Goal: Task Accomplishment & Management: Manage account settings

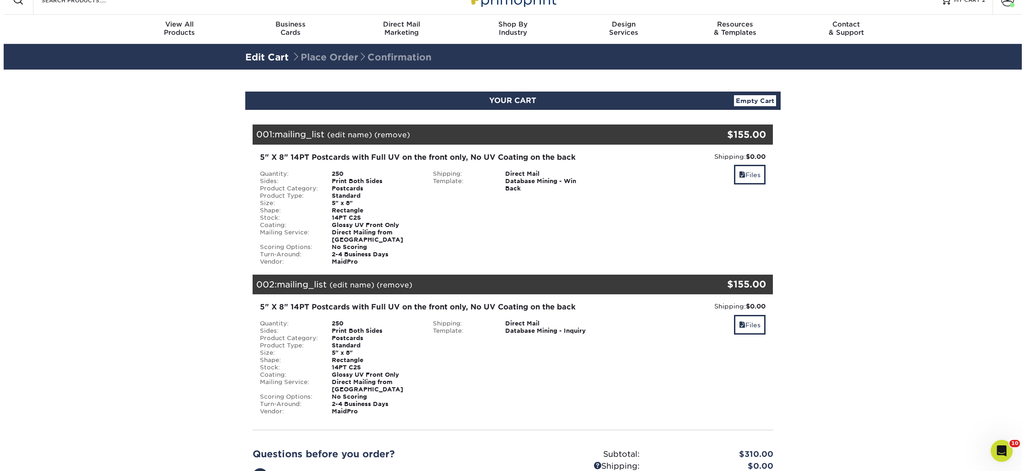
scroll to position [15, 0]
click at [358, 135] on link "(edit name)" at bounding box center [346, 134] width 45 height 9
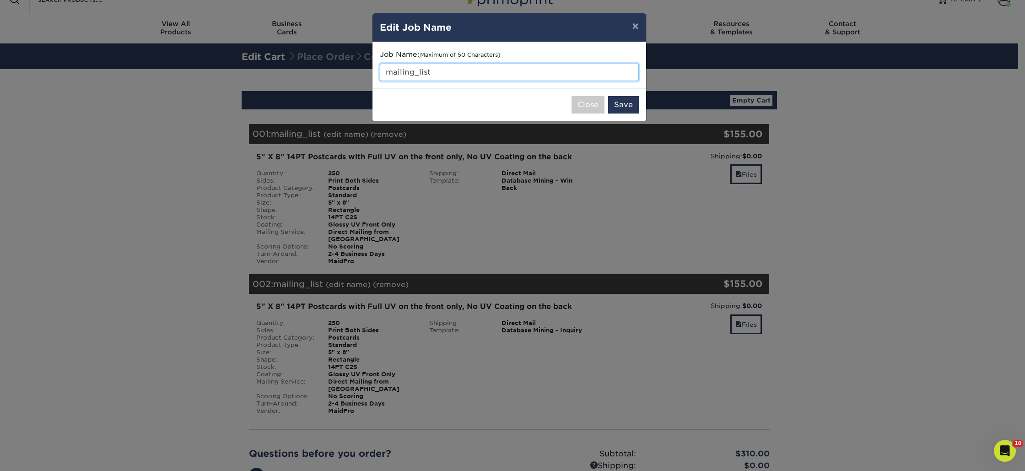
drag, startPoint x: 438, startPoint y: 70, endPoint x: 380, endPoint y: 68, distance: 57.3
click at [380, 68] on input "mailing_list" at bounding box center [509, 72] width 259 height 17
type input "Win Backs"
click at [623, 103] on button "Save" at bounding box center [623, 104] width 31 height 17
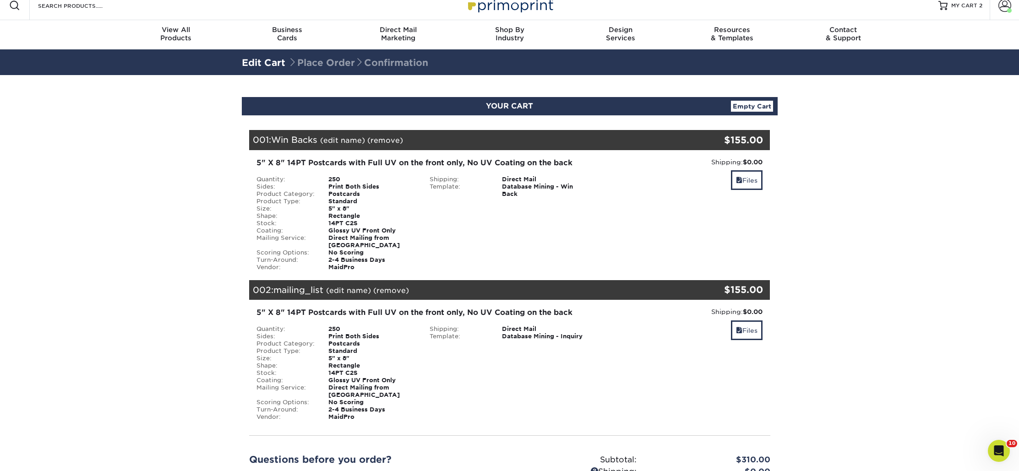
click at [359, 286] on link "(edit name)" at bounding box center [348, 290] width 45 height 9
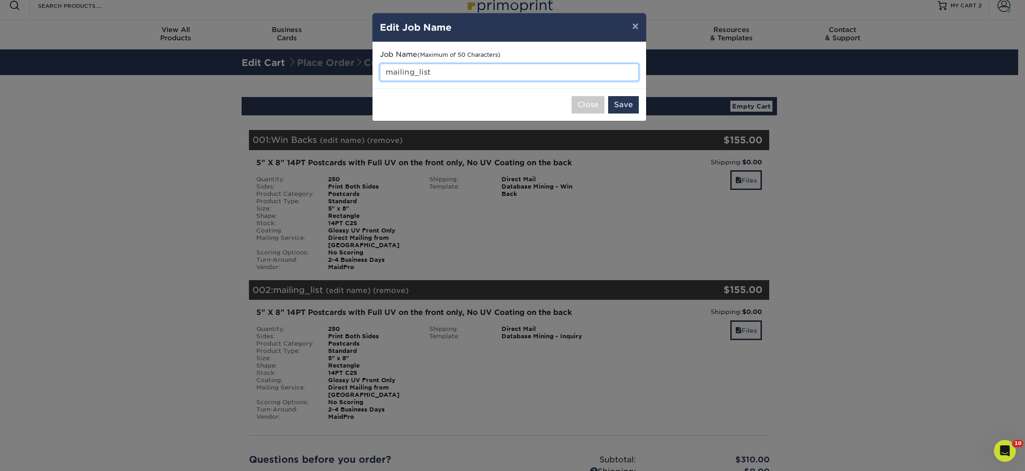
drag, startPoint x: 396, startPoint y: 70, endPoint x: 380, endPoint y: 68, distance: 15.2
click at [380, 68] on input "mailing_list" at bounding box center [509, 72] width 259 height 17
type input "Leads/Prospects"
click at [618, 99] on button "Save" at bounding box center [623, 104] width 31 height 17
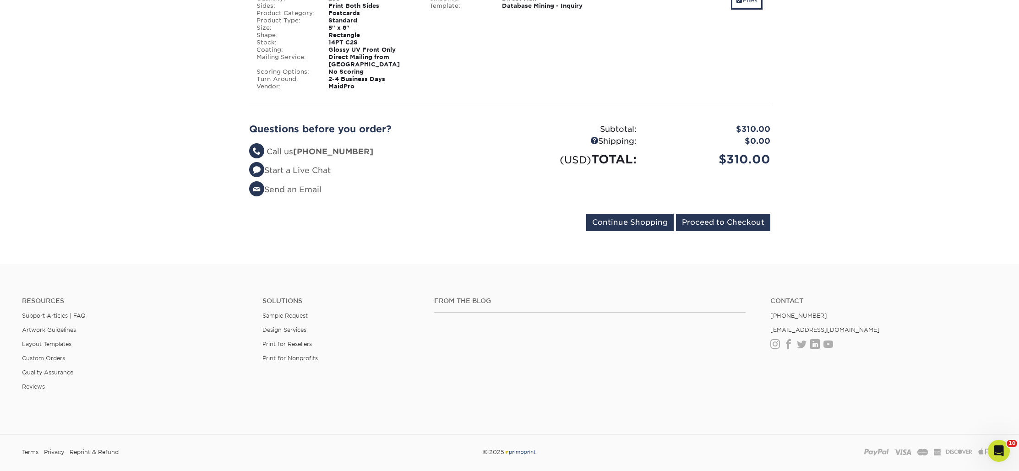
scroll to position [388, 0]
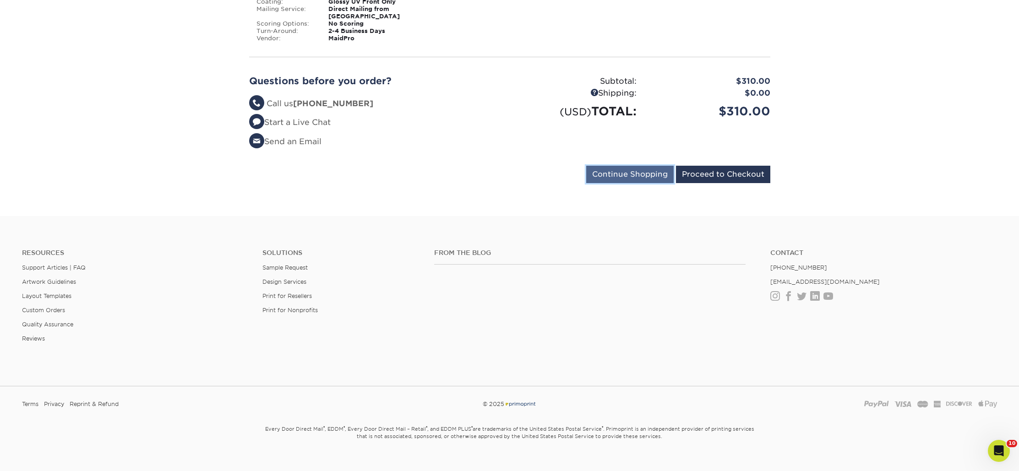
click at [601, 166] on input "Continue Shopping" at bounding box center [629, 174] width 87 height 17
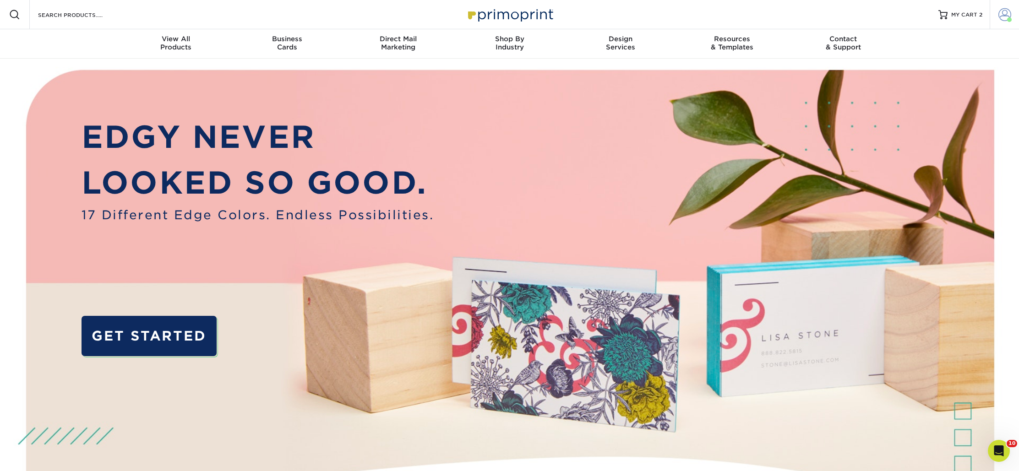
click at [999, 19] on span at bounding box center [1004, 14] width 13 height 13
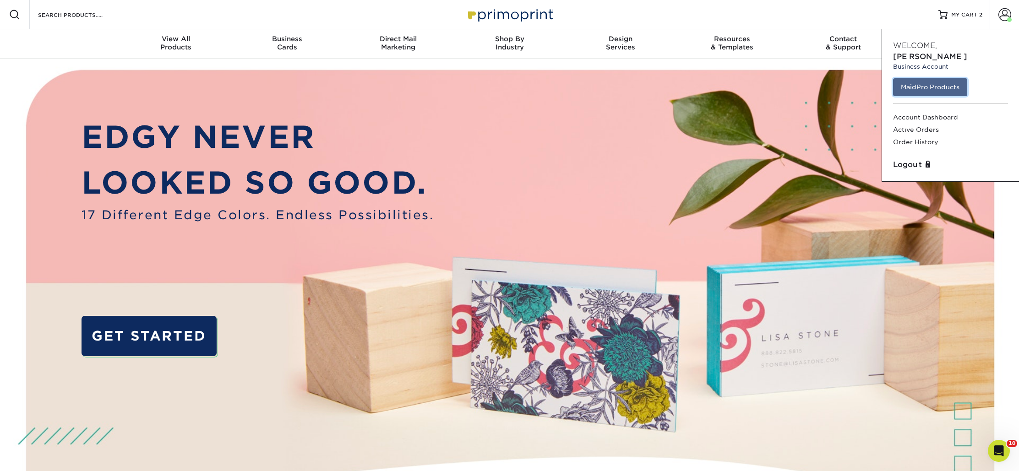
click at [920, 78] on link "MaidPro Products" at bounding box center [930, 86] width 74 height 17
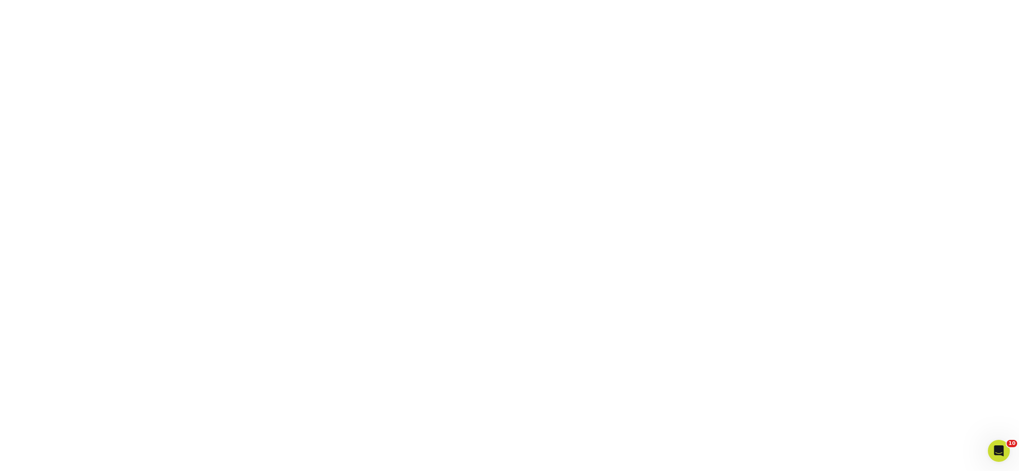
scroll to position [494, 0]
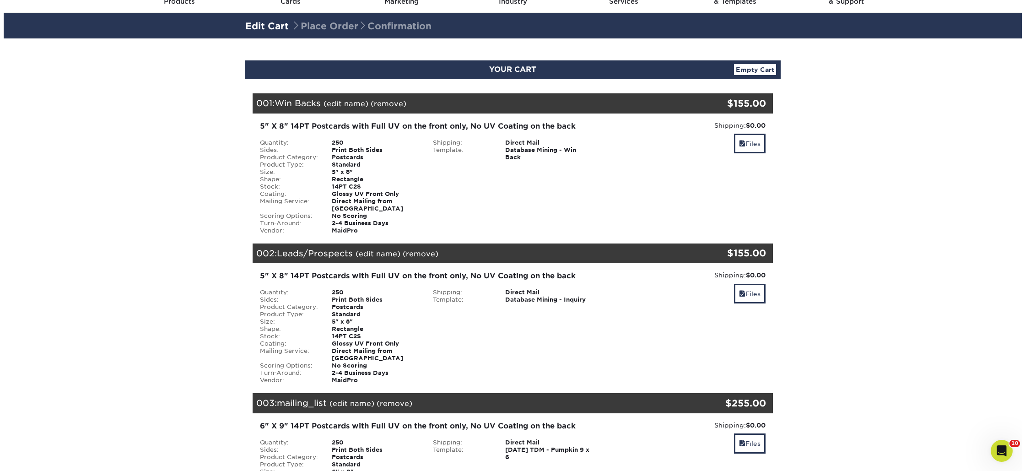
scroll to position [102, 0]
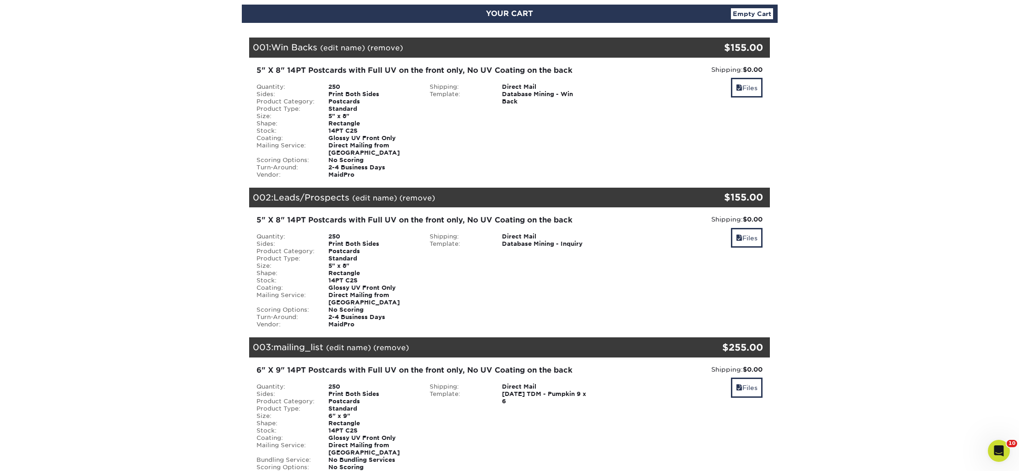
click at [355, 343] on link "(edit name)" at bounding box center [348, 347] width 45 height 9
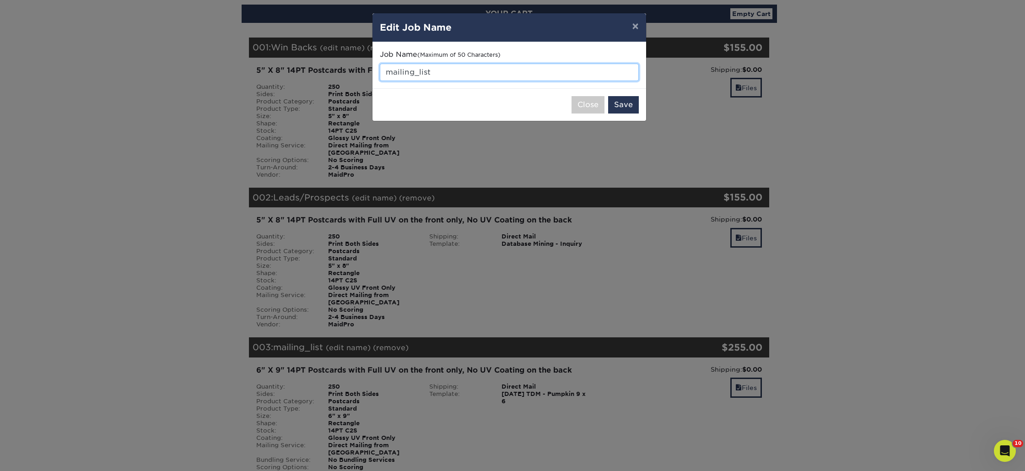
drag, startPoint x: 450, startPoint y: 72, endPoint x: 367, endPoint y: 67, distance: 83.9
click at [367, 67] on div "× Edit Job Name Job Name (Maximum of 50 Characters) mailing_list Close Save" at bounding box center [512, 235] width 1025 height 471
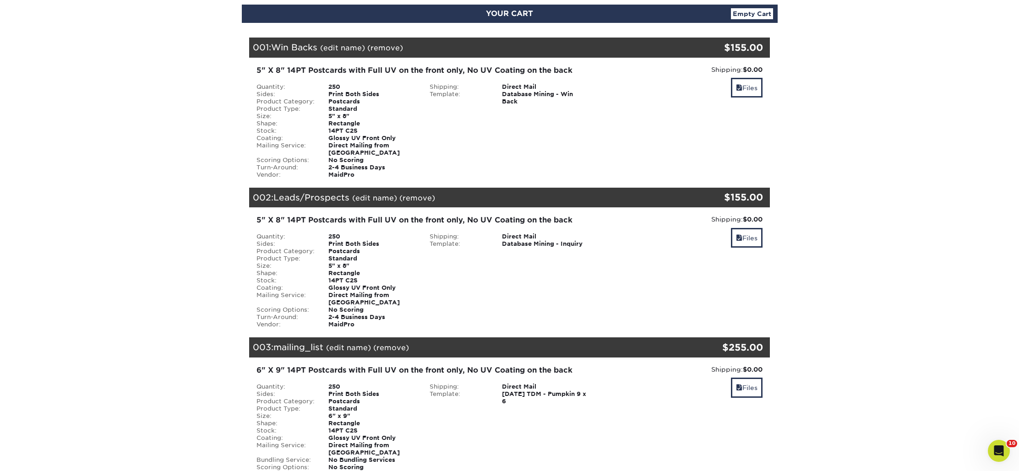
click at [336, 343] on link "(edit name)" at bounding box center [348, 347] width 45 height 9
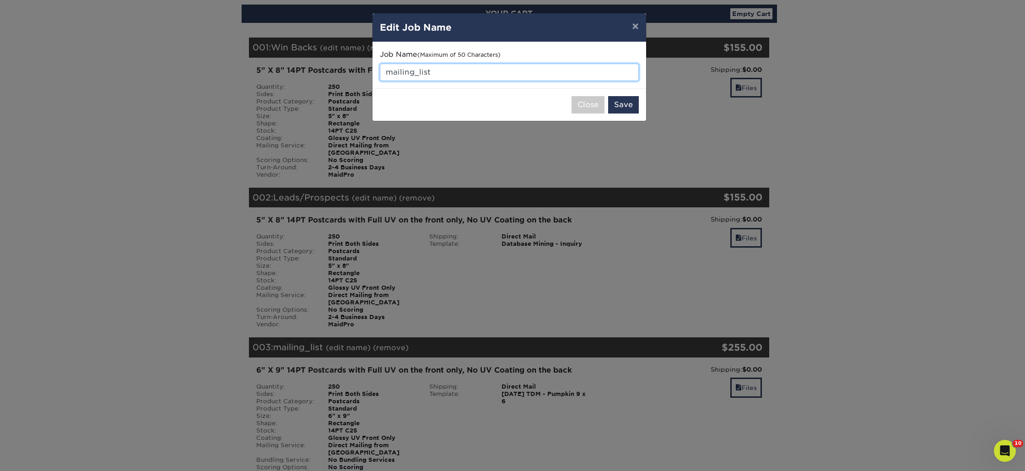
drag, startPoint x: 444, startPoint y: 74, endPoint x: 379, endPoint y: 66, distance: 65.0
click at [380, 66] on input "mailing_list" at bounding box center [509, 72] width 259 height 17
type input "SEASONAL LEADS/INQUIRIES"
click at [612, 101] on button "Save" at bounding box center [623, 104] width 31 height 17
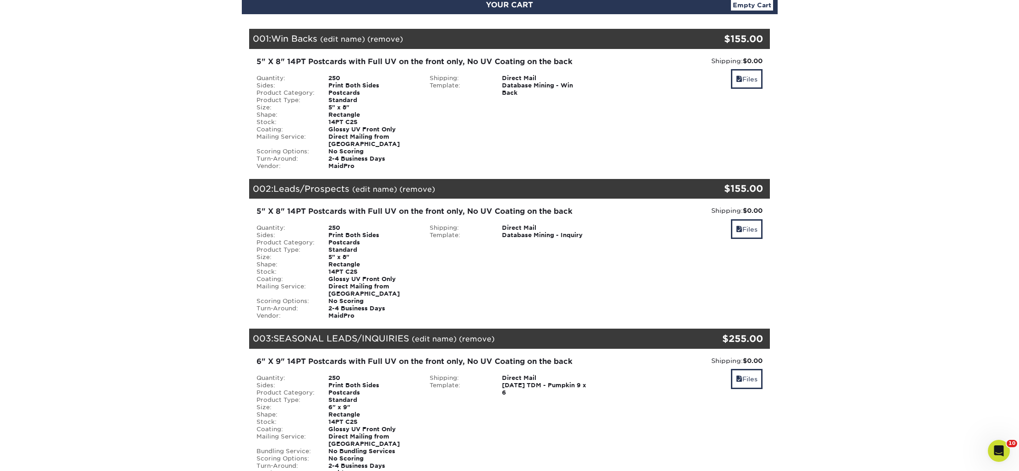
scroll to position [109, 0]
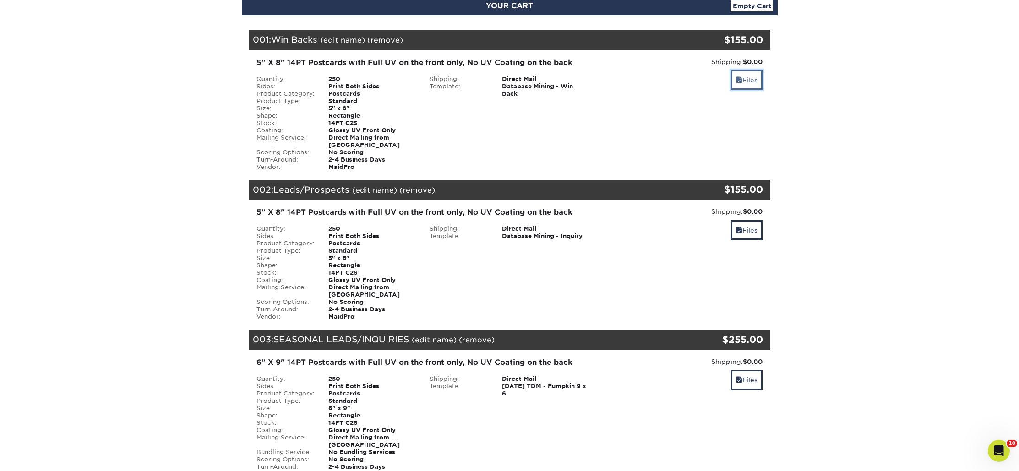
click at [748, 77] on link "Files" at bounding box center [747, 80] width 32 height 20
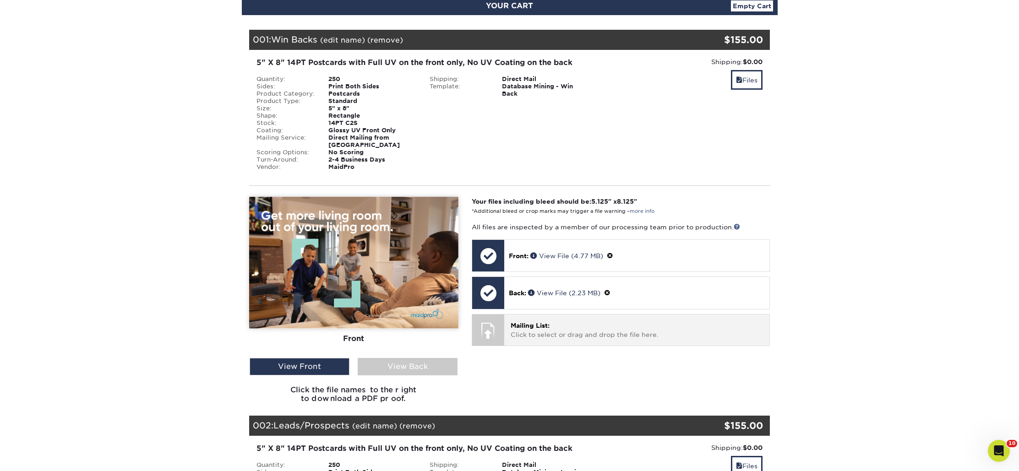
click at [504, 320] on div "Mailing List: Click to select or drag and drop the file here. Choose file" at bounding box center [636, 329] width 265 height 31
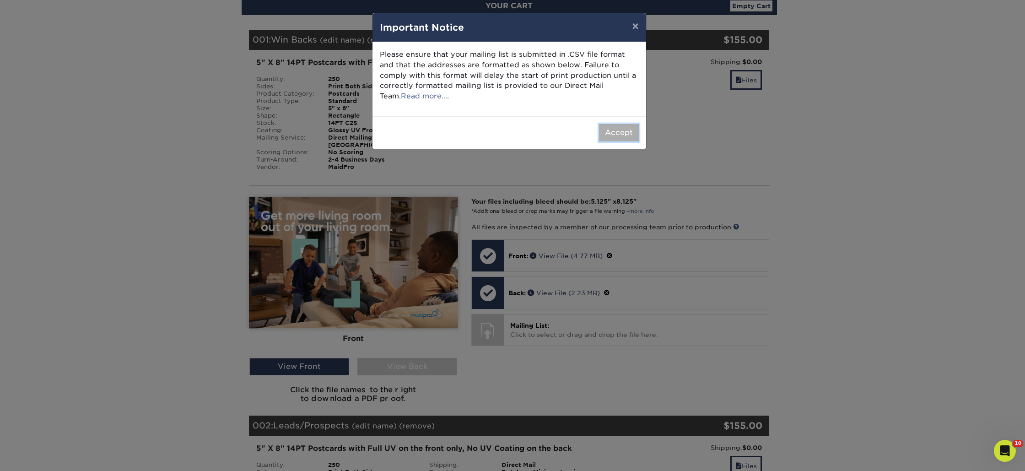
click at [610, 140] on button "Accept" at bounding box center [619, 132] width 40 height 17
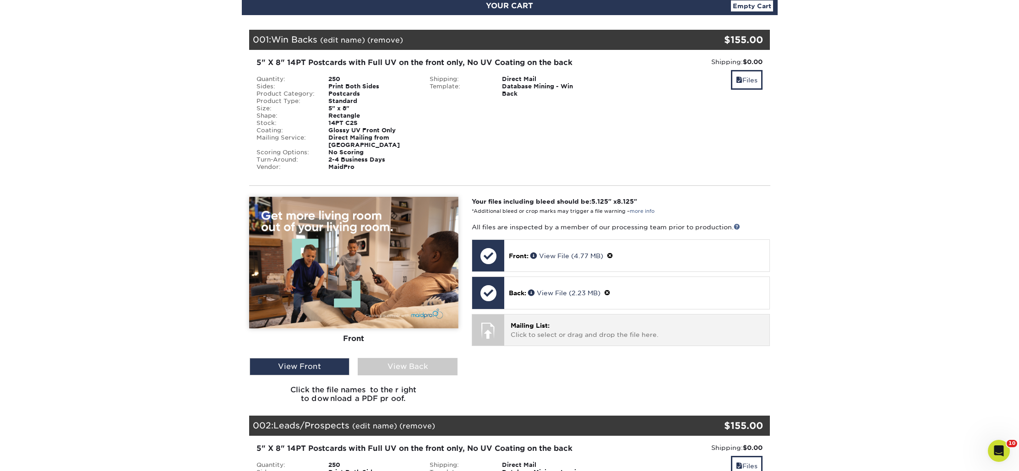
click at [541, 327] on p "Mailing List: Click to select or drag and drop the file here." at bounding box center [636, 330] width 252 height 19
click at [489, 325] on div at bounding box center [488, 330] width 32 height 32
click at [526, 322] on span "Mailing List:" at bounding box center [529, 325] width 39 height 7
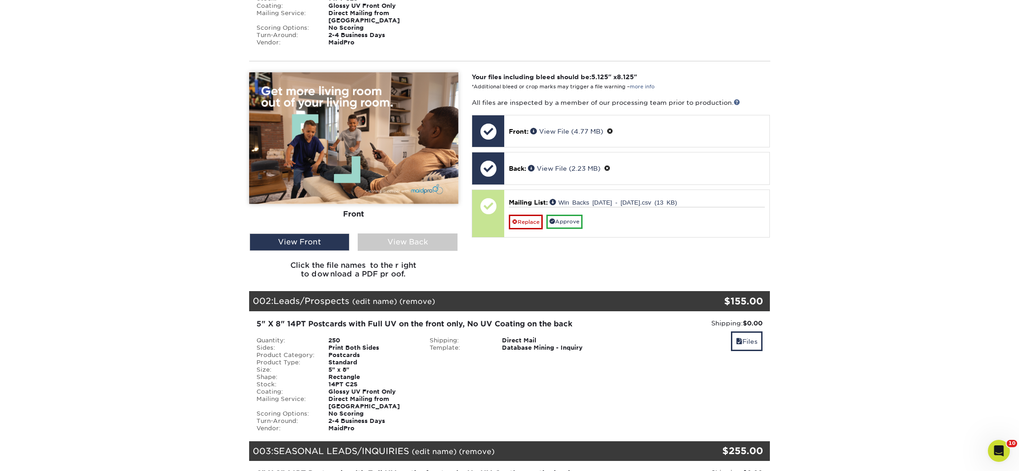
scroll to position [235, 0]
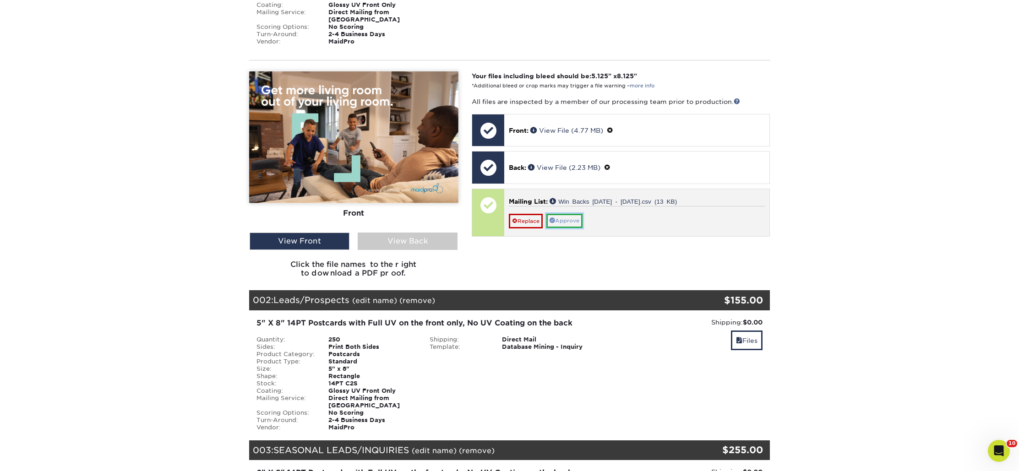
click at [562, 214] on link "Approve" at bounding box center [564, 221] width 36 height 14
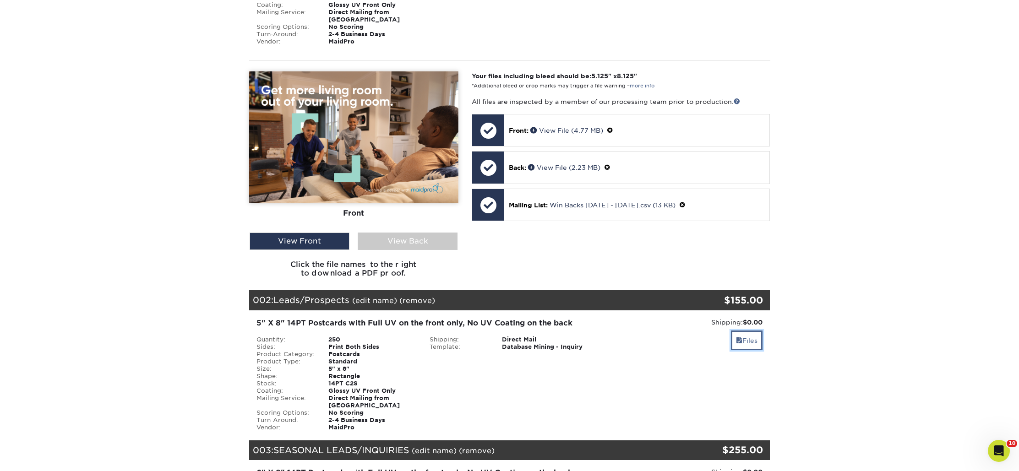
click at [742, 331] on link "Files" at bounding box center [747, 341] width 32 height 20
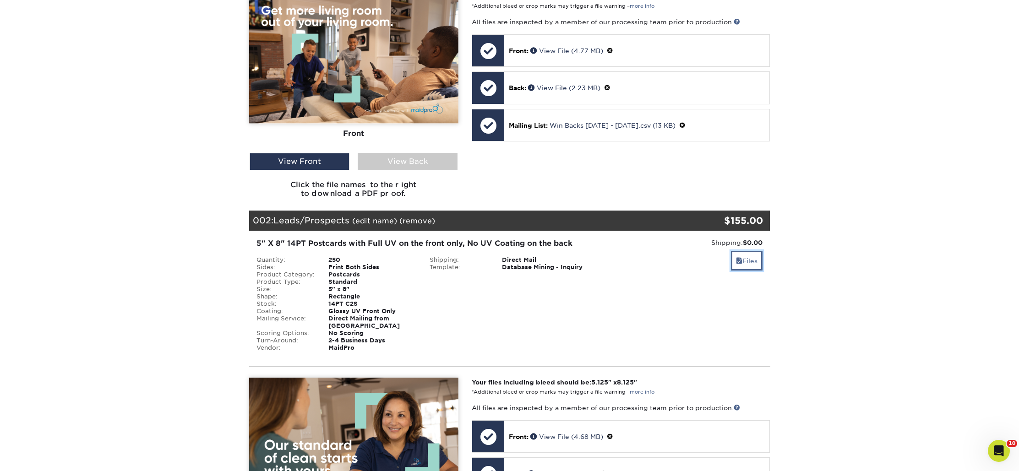
scroll to position [388, 0]
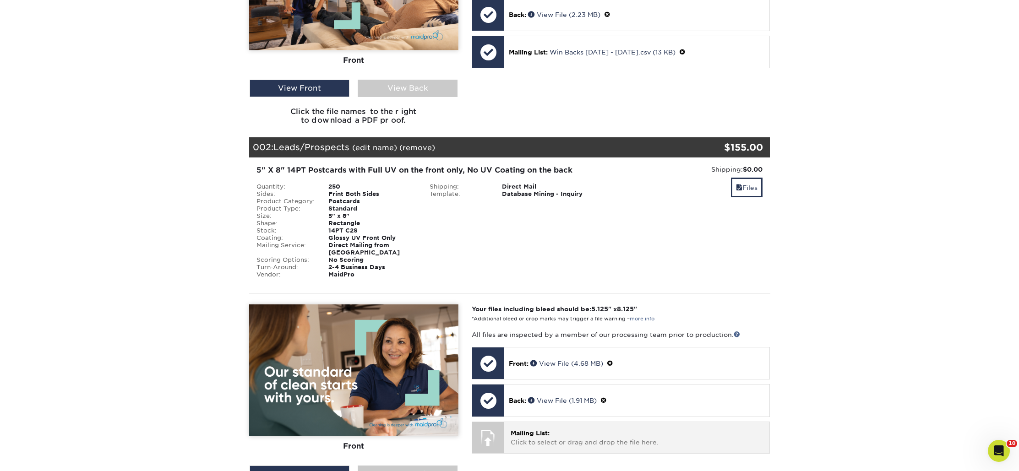
click at [485, 422] on div at bounding box center [488, 438] width 32 height 32
click at [492, 422] on div at bounding box center [488, 438] width 32 height 32
click at [534, 429] on span "Mailing List:" at bounding box center [529, 432] width 39 height 7
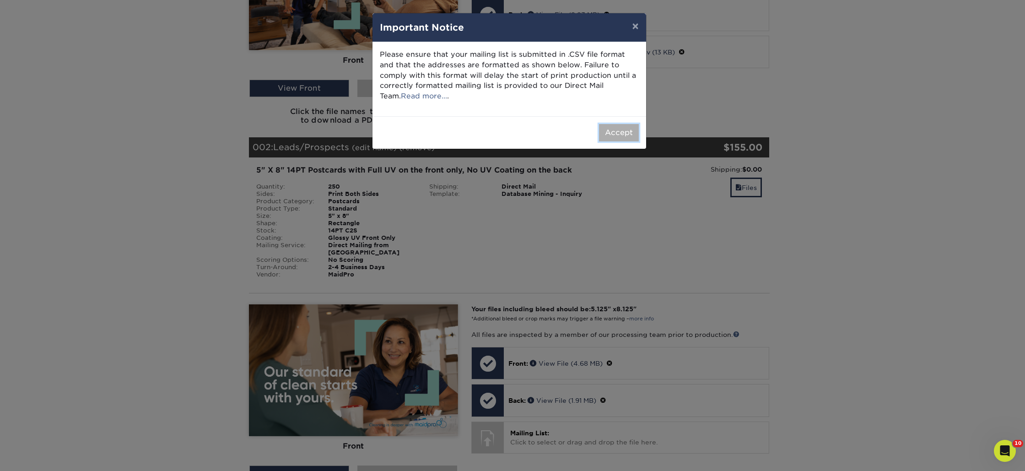
click at [621, 136] on button "Accept" at bounding box center [619, 132] width 40 height 17
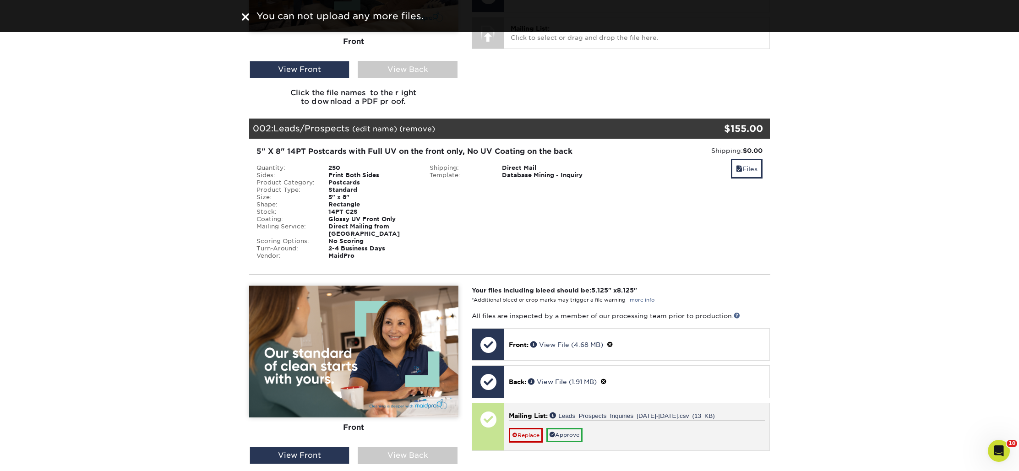
scroll to position [494, 0]
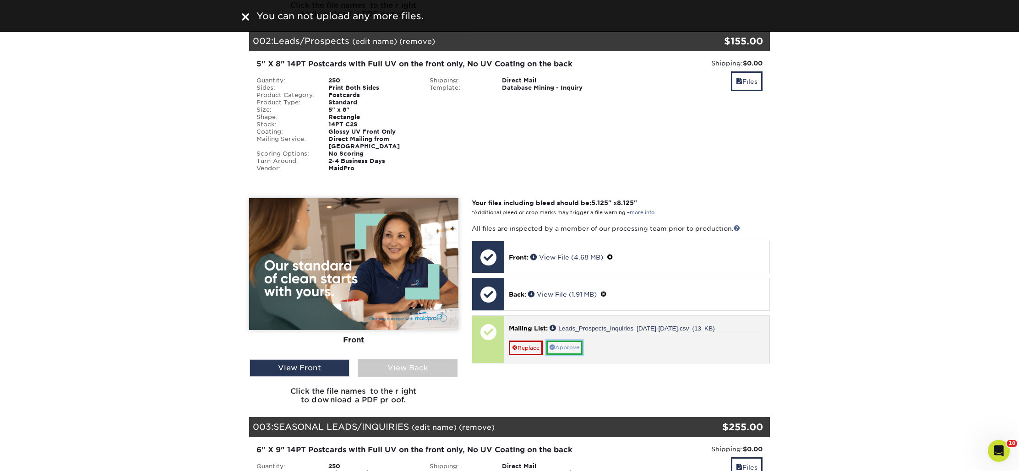
click at [570, 341] on link "Approve" at bounding box center [564, 348] width 36 height 14
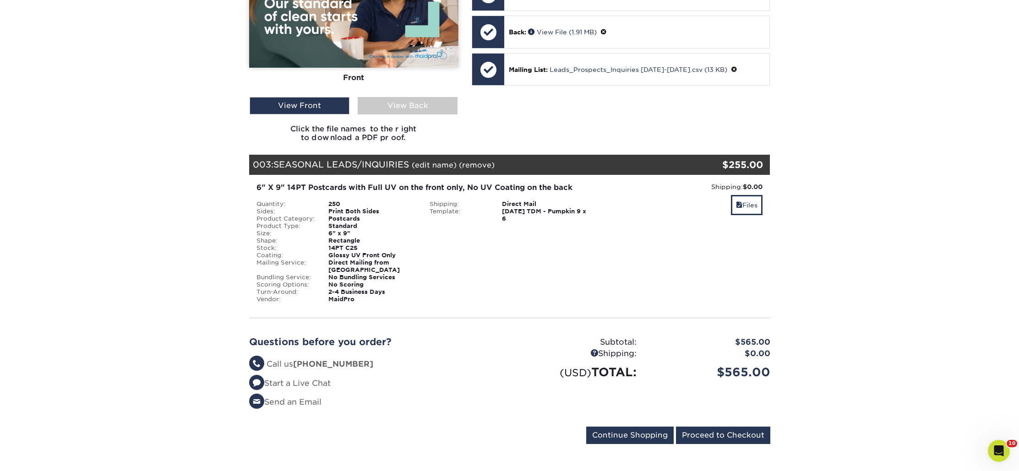
scroll to position [757, 0]
click at [746, 195] on link "Files" at bounding box center [747, 205] width 32 height 20
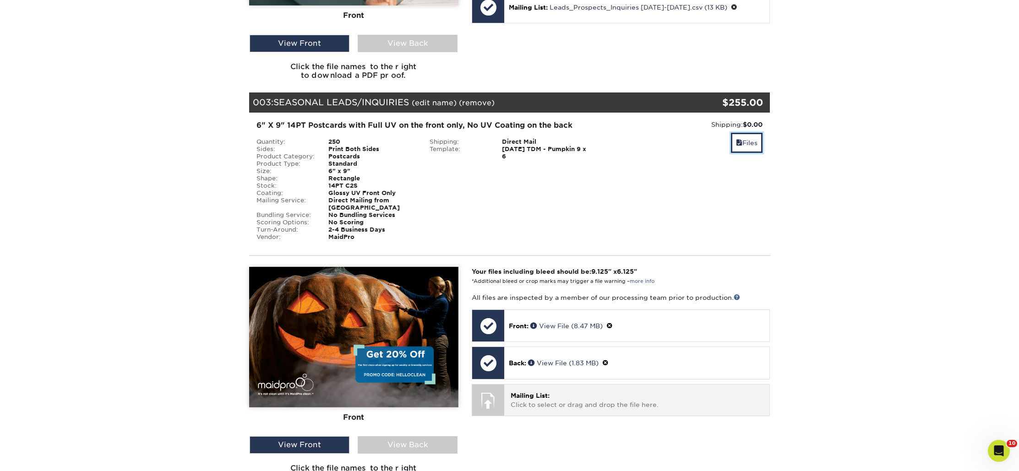
scroll to position [872, 0]
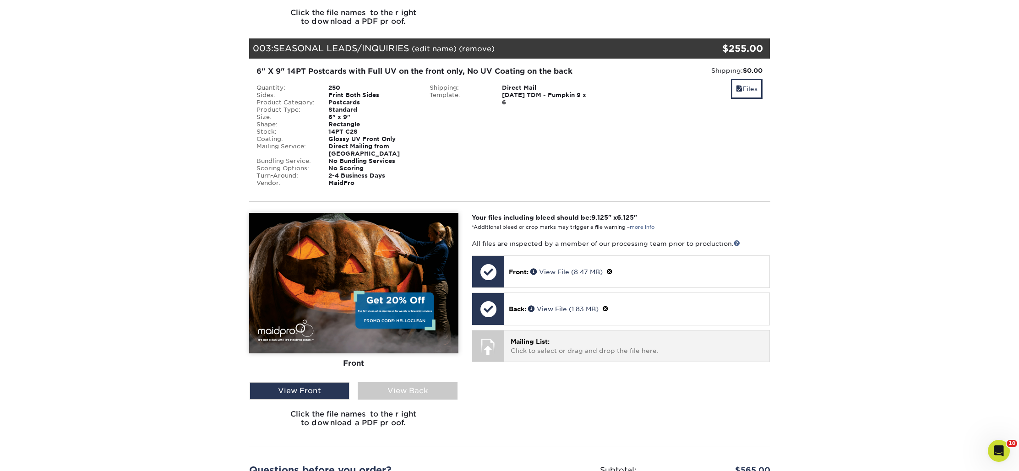
click at [598, 337] on p "Mailing List: Click to select or drag and drop the file here." at bounding box center [636, 346] width 252 height 19
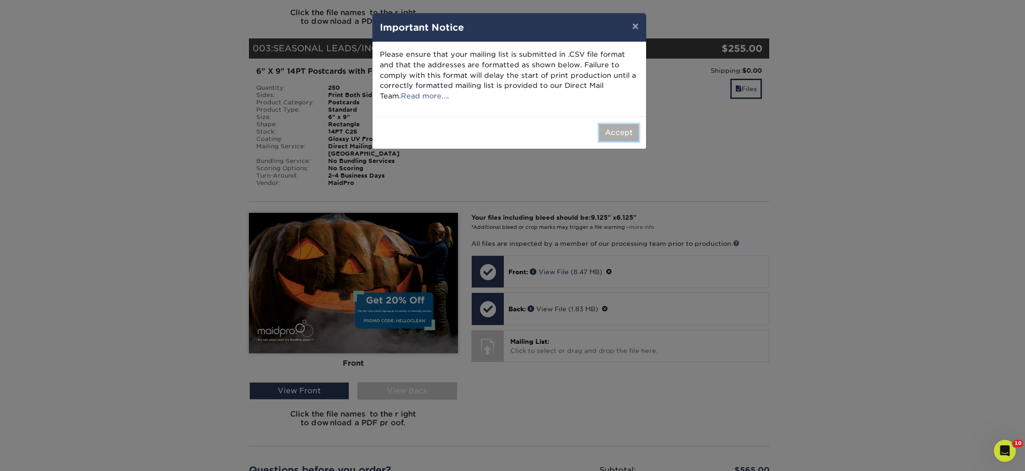
click at [623, 125] on button "Accept" at bounding box center [619, 132] width 40 height 17
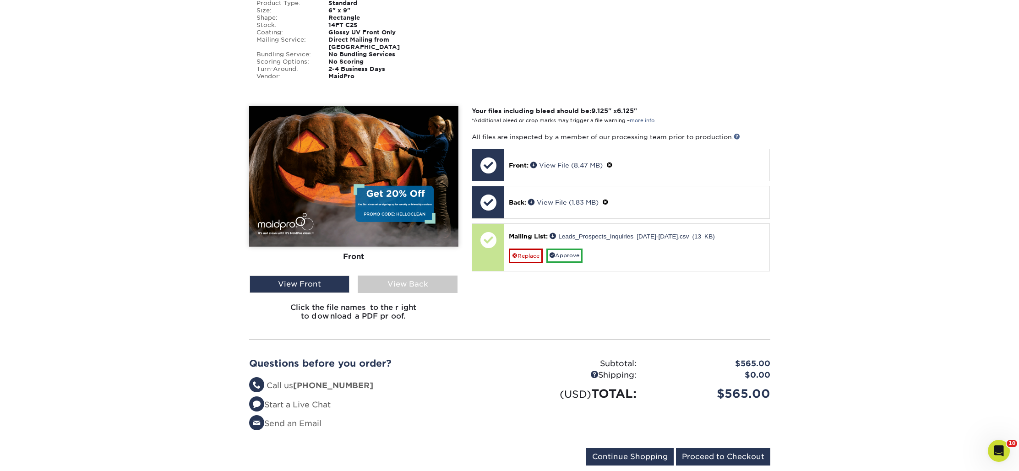
scroll to position [981, 0]
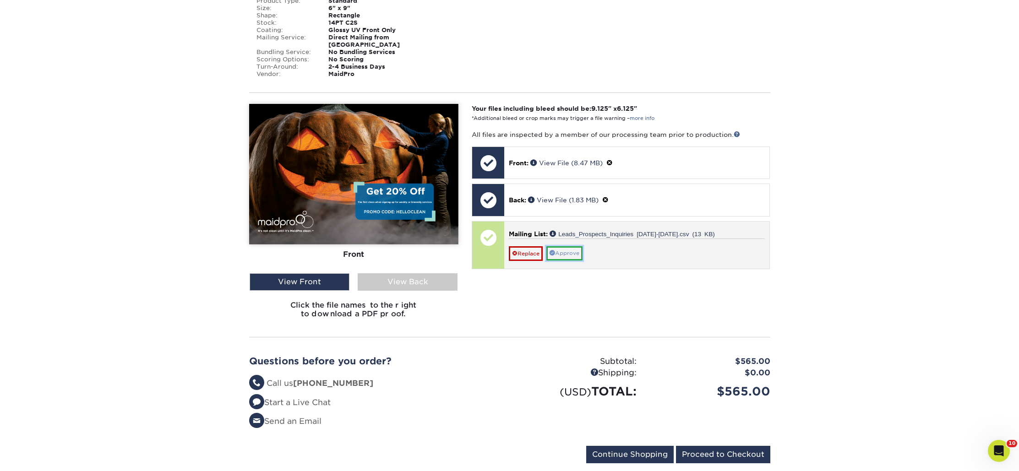
click at [563, 246] on link "Approve" at bounding box center [564, 253] width 36 height 14
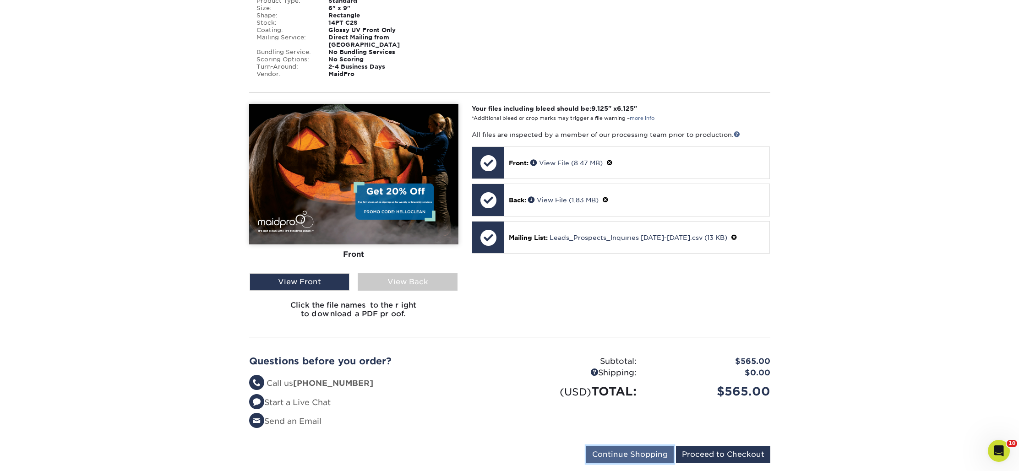
click at [623, 446] on input "Continue Shopping" at bounding box center [629, 454] width 87 height 17
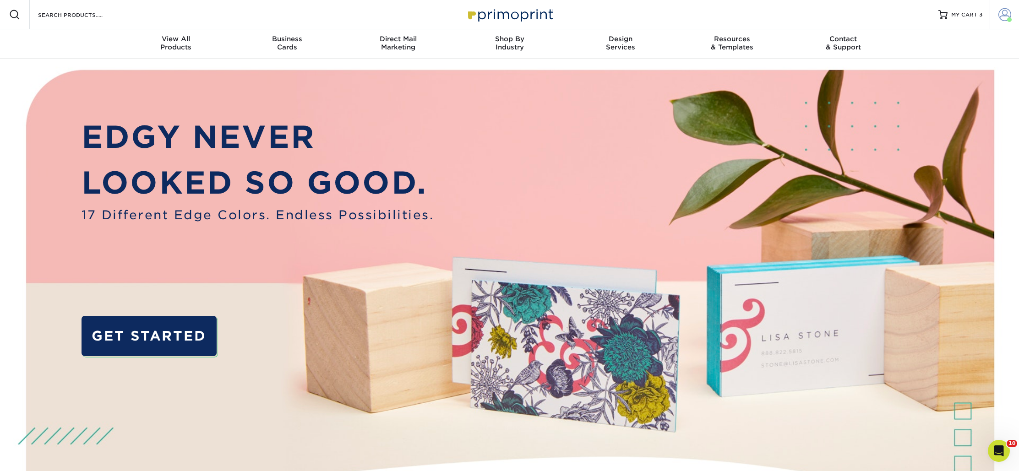
click at [1004, 13] on span at bounding box center [1004, 14] width 13 height 13
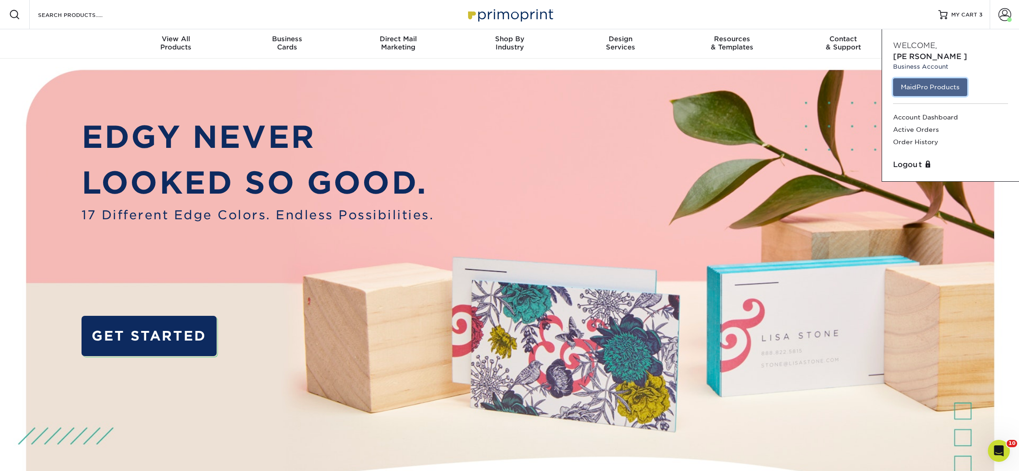
click at [934, 78] on link "MaidPro Products" at bounding box center [930, 86] width 74 height 17
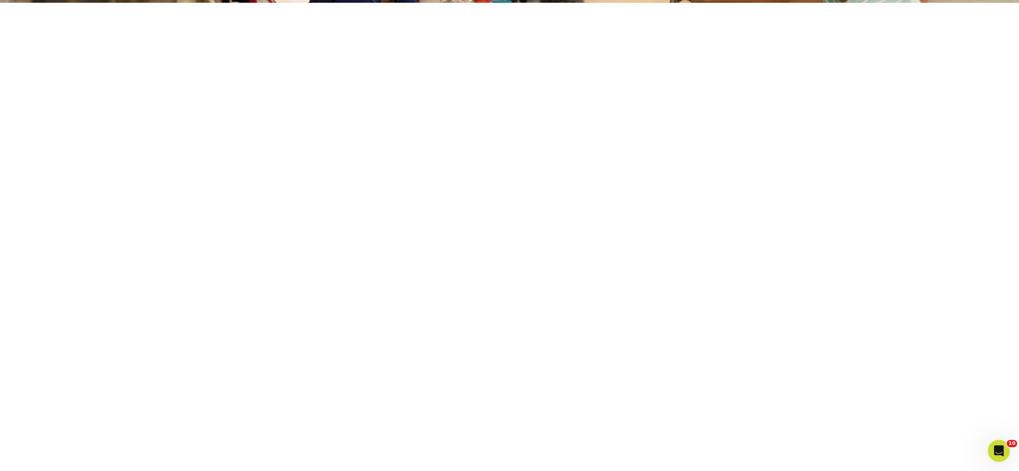
scroll to position [171, 0]
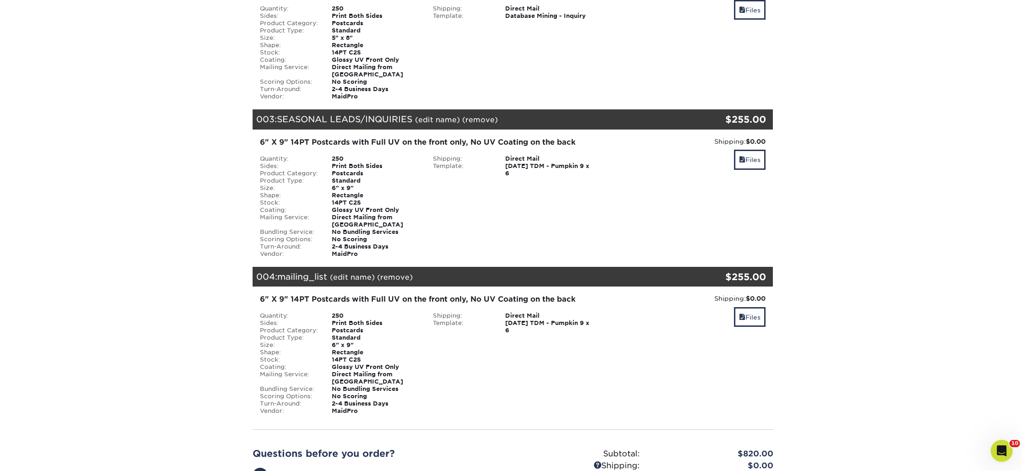
scroll to position [331, 0]
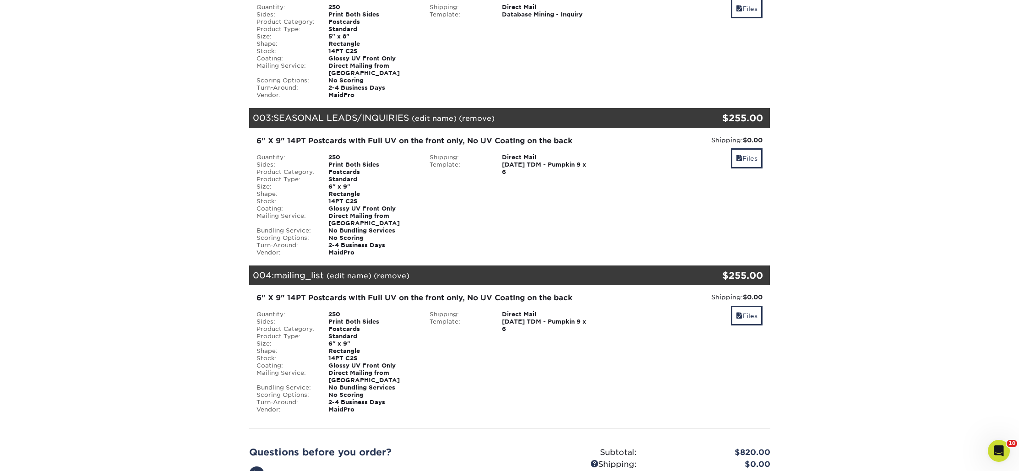
click at [356, 271] on link "(edit name)" at bounding box center [348, 275] width 45 height 9
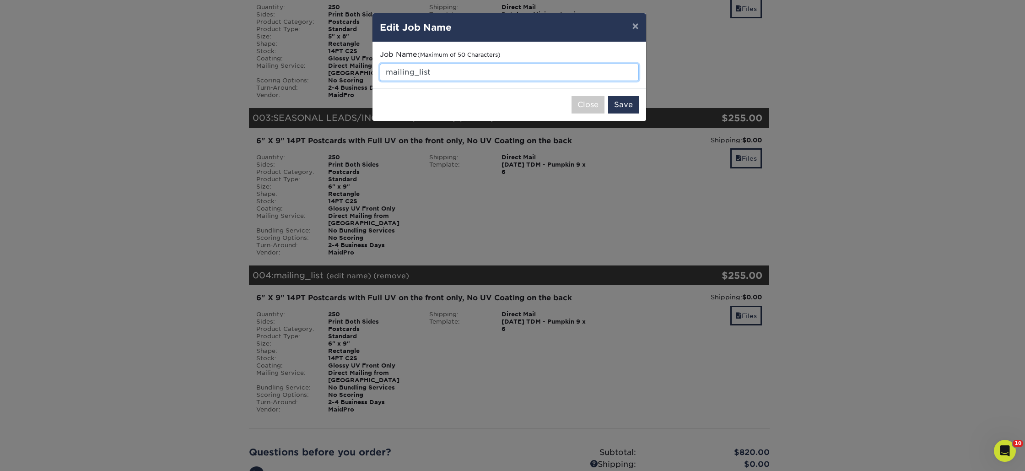
click at [493, 70] on input "mailing_list" at bounding box center [509, 72] width 259 height 17
drag, startPoint x: 493, startPoint y: 70, endPoint x: 389, endPoint y: 64, distance: 105.0
click at [389, 64] on input "mailing_list" at bounding box center [509, 72] width 259 height 17
drag, startPoint x: 457, startPoint y: 73, endPoint x: 382, endPoint y: 71, distance: 75.1
click at [376, 69] on div "Job Name (Maximum of 50 Characters) WIN BACKS" at bounding box center [510, 65] width 274 height 46
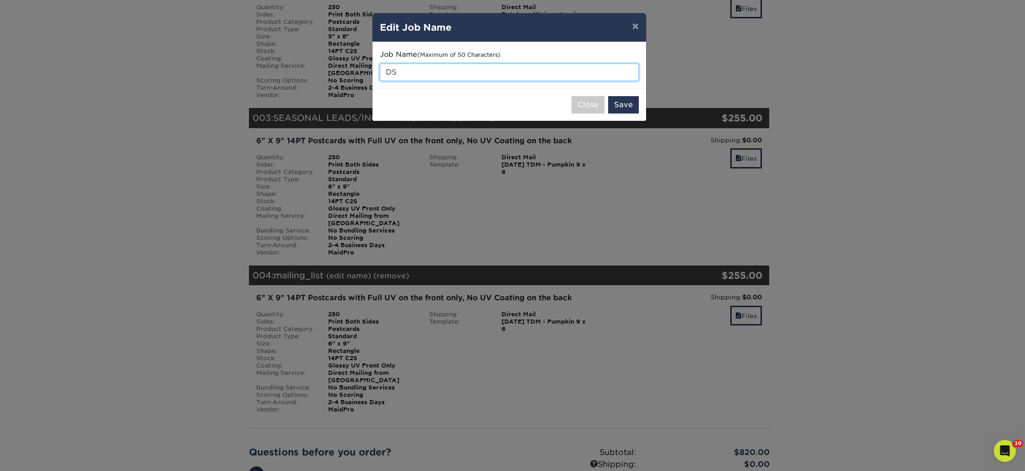
type input "D"
type input "SEASONAL WIN BACKS"
click at [638, 104] on button "Save" at bounding box center [623, 104] width 31 height 17
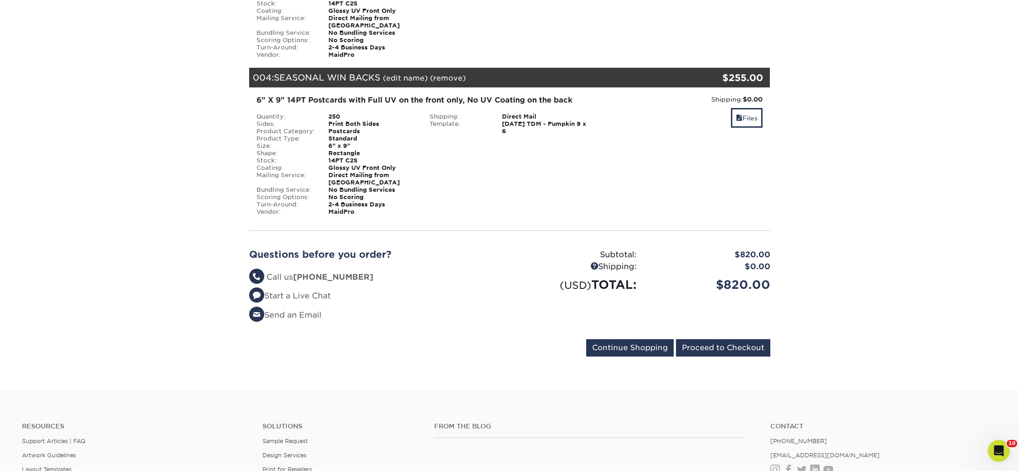
scroll to position [529, 0]
click at [742, 108] on link "Files" at bounding box center [747, 118] width 32 height 20
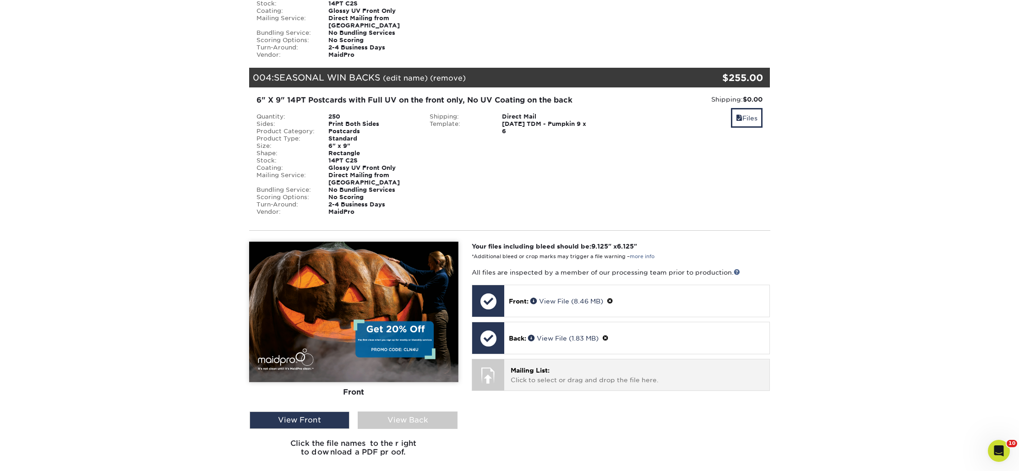
click at [494, 359] on div at bounding box center [488, 375] width 32 height 32
click at [521, 367] on span "Mailing List:" at bounding box center [529, 370] width 39 height 7
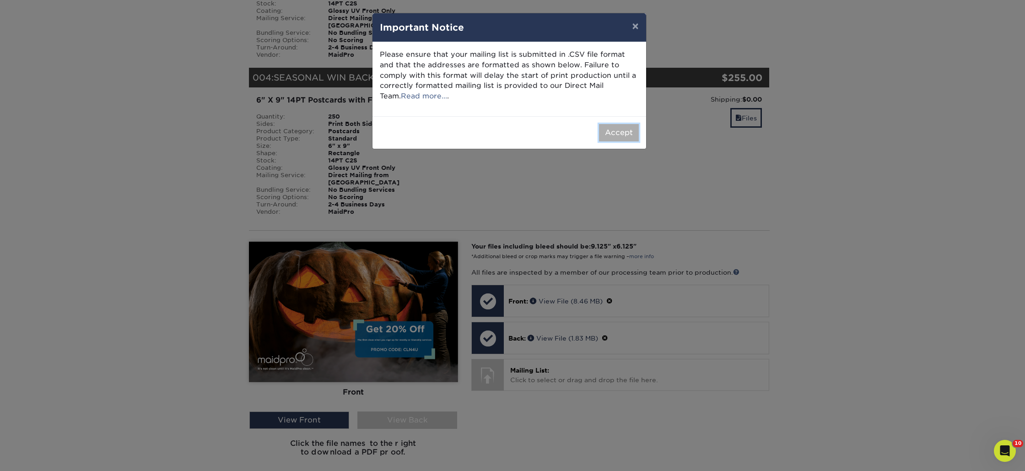
click at [616, 139] on button "Accept" at bounding box center [619, 132] width 40 height 17
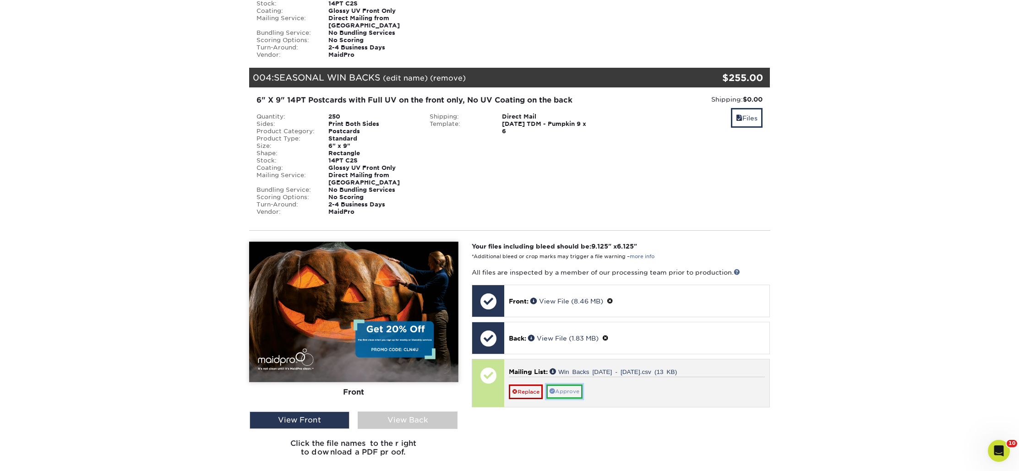
click at [579, 385] on link "Approve" at bounding box center [564, 392] width 36 height 14
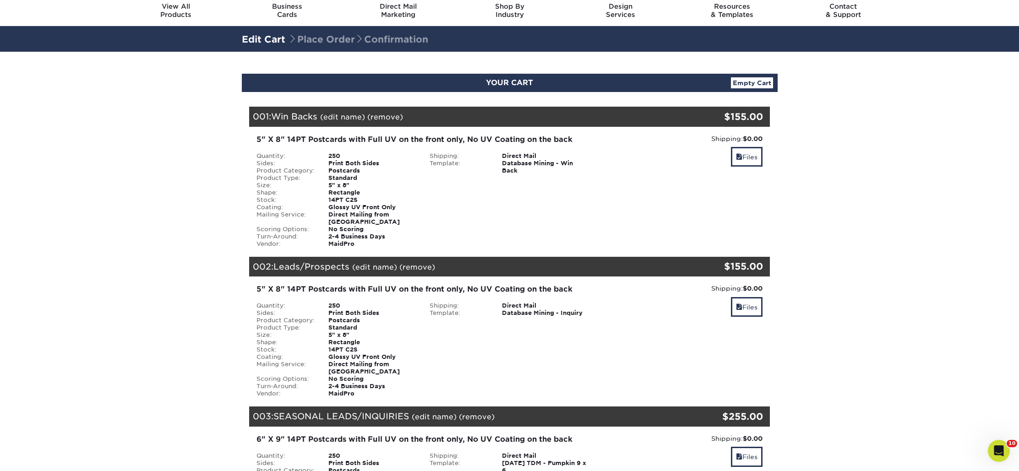
scroll to position [0, 0]
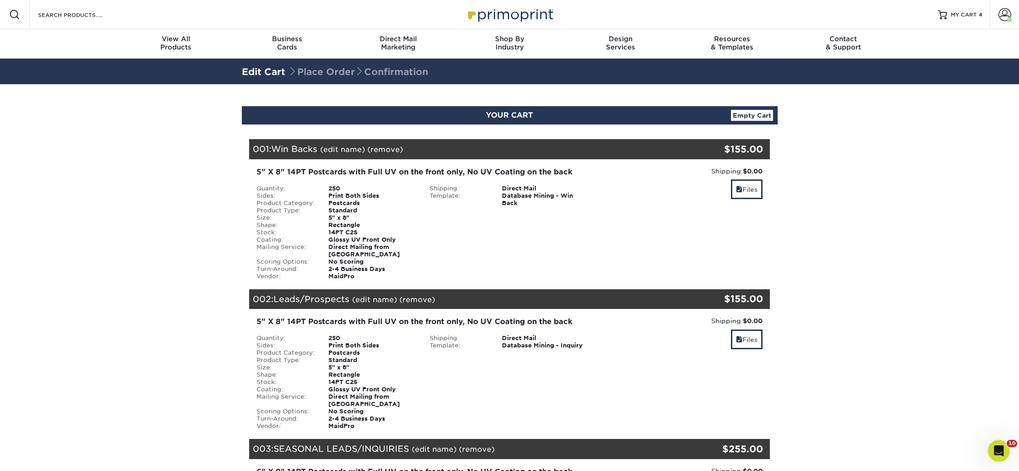
click at [383, 149] on link "(remove)" at bounding box center [385, 149] width 36 height 9
click at [553, 151] on link "Yes" at bounding box center [554, 149] width 13 height 9
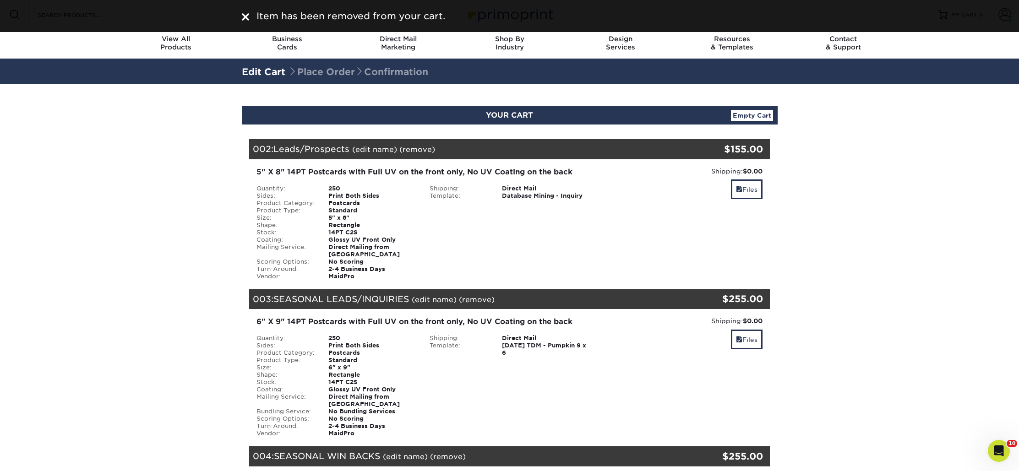
click at [414, 147] on link "(remove)" at bounding box center [417, 149] width 36 height 9
click at [585, 147] on link "Yes" at bounding box center [586, 149] width 13 height 9
